Goal: Transaction & Acquisition: Purchase product/service

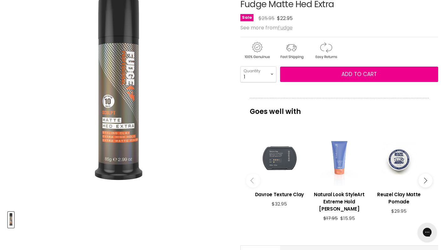
click at [286, 28] on u "Fudge" at bounding box center [285, 27] width 15 height 7
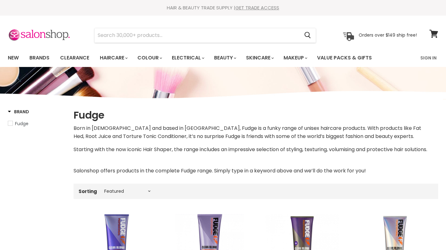
select select "manual"
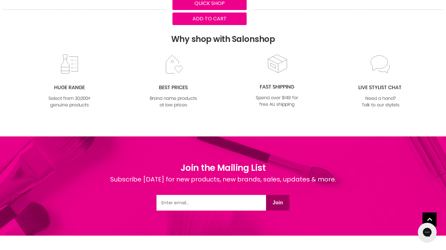
scroll to position [1203, 0]
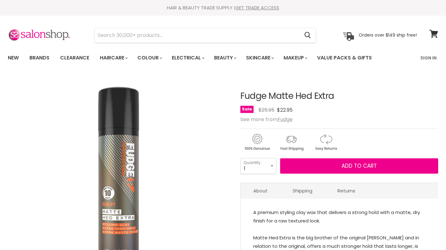
scroll to position [92, 0]
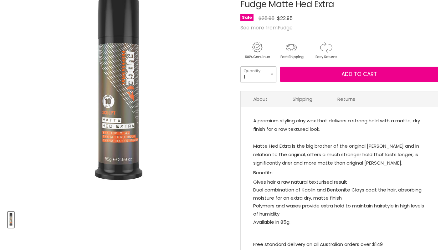
click at [272, 72] on select "1 2 3 4 5 6 7 8 9 10+" at bounding box center [258, 74] width 36 height 16
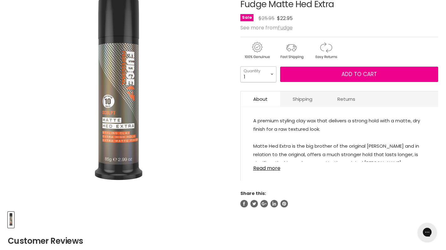
scroll to position [0, 0]
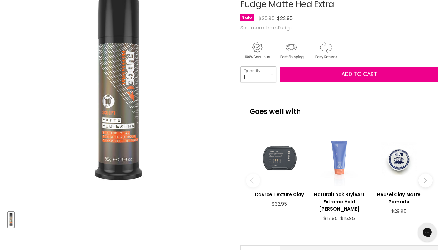
select select "10+"
click at [240, 66] on select "1 2 3 4 5 6 7 8 9 10+" at bounding box center [258, 74] width 36 height 16
type input "10"
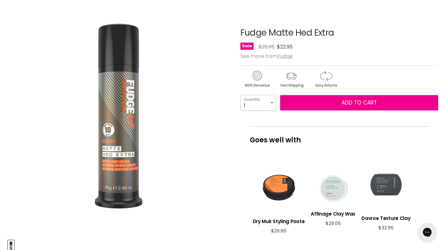
click at [271, 103] on select "1 2 3 4 5 6 7 8 9 10+" at bounding box center [258, 103] width 36 height 16
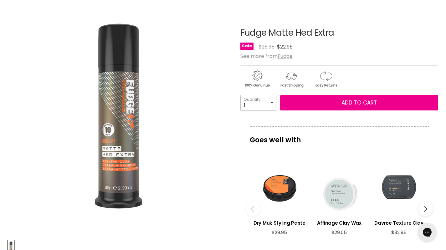
select select "5"
click at [240, 95] on select "1 2 3 4 5 6 7 8 9 10+" at bounding box center [258, 103] width 36 height 16
type input "5"
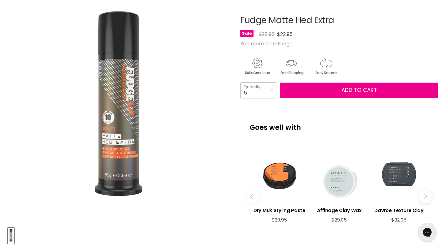
scroll to position [80, 0]
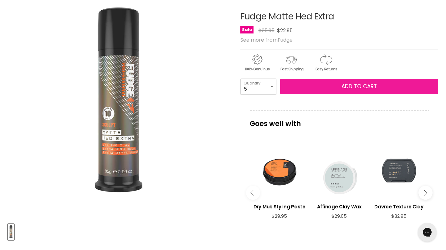
click at [349, 85] on span "Add to cart" at bounding box center [358, 87] width 35 height 8
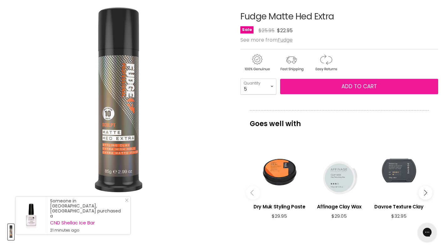
click at [348, 85] on span "Add to cart" at bounding box center [358, 87] width 35 height 8
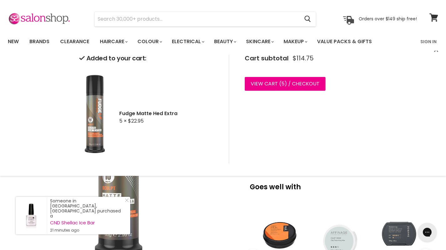
scroll to position [15, 0]
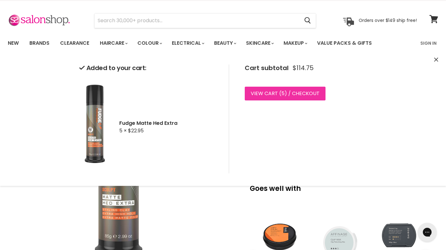
click at [281, 91] on span "5" at bounding box center [282, 93] width 3 height 7
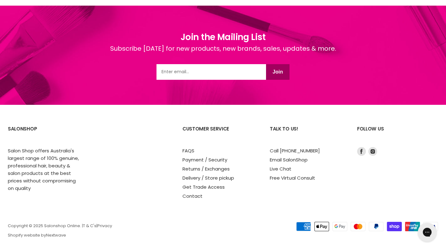
scroll to position [821, 0]
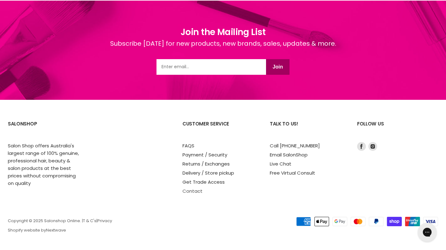
click at [192, 191] on link "Contact" at bounding box center [192, 191] width 20 height 7
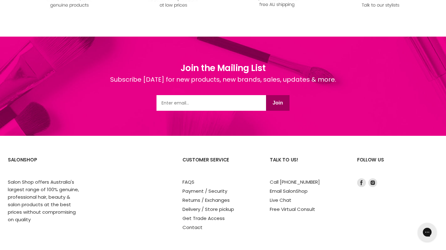
scroll to position [515, 0]
